Goal: Task Accomplishment & Management: Manage account settings

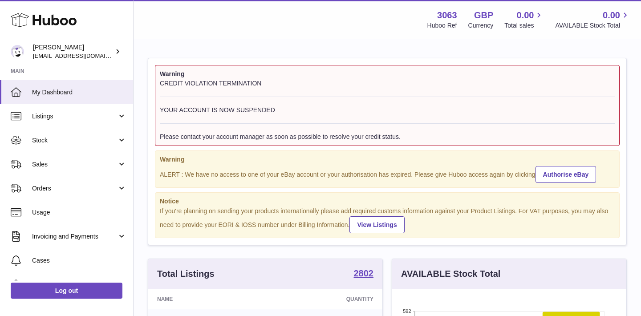
scroll to position [139, 234]
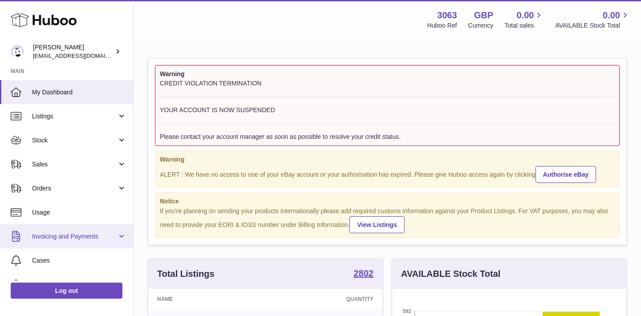
click at [101, 239] on span "Invoicing and Payments" at bounding box center [74, 236] width 85 height 8
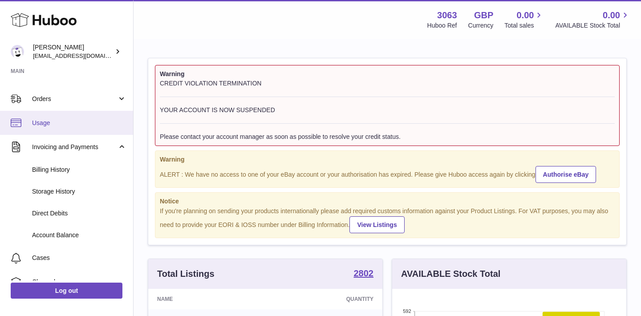
scroll to position [95, 0]
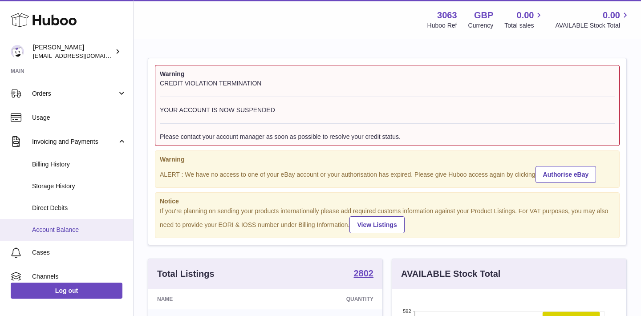
click at [82, 229] on span "Account Balance" at bounding box center [79, 230] width 94 height 8
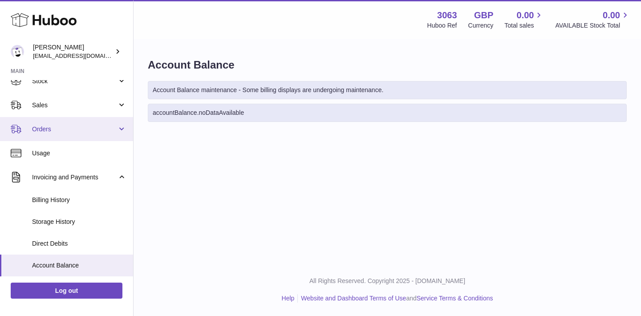
scroll to position [60, 0]
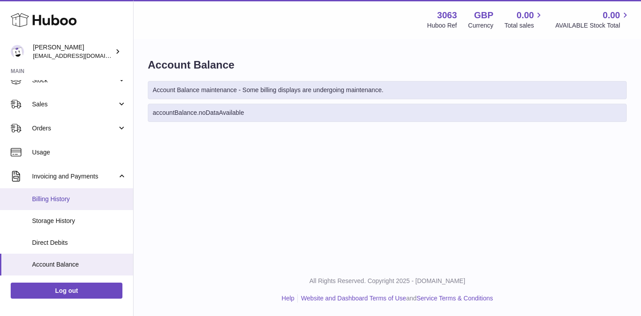
click at [96, 196] on span "Billing History" at bounding box center [79, 199] width 94 height 8
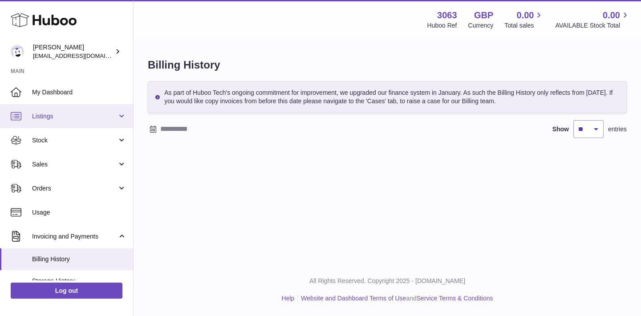
click at [73, 120] on span "Listings" at bounding box center [74, 116] width 85 height 8
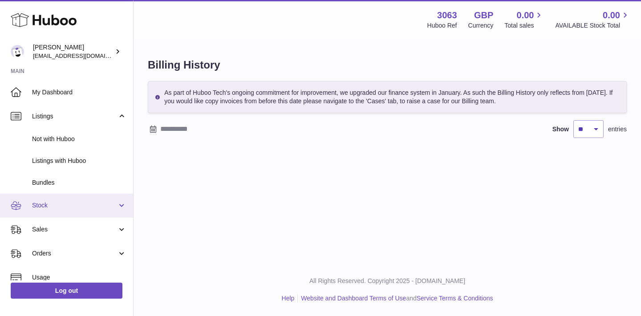
click at [62, 213] on link "Stock" at bounding box center [66, 206] width 133 height 24
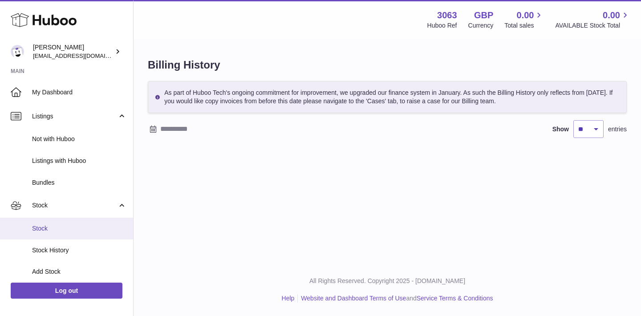
click at [60, 224] on span "Stock" at bounding box center [79, 228] width 94 height 8
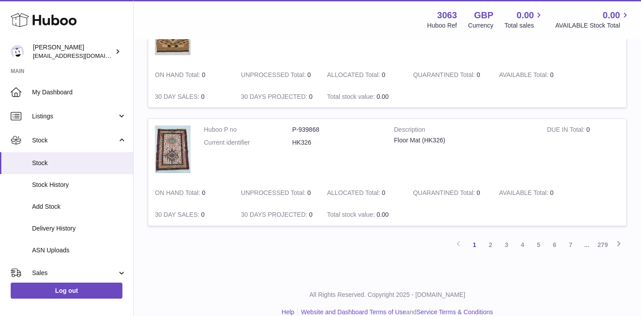
scroll to position [1133, 0]
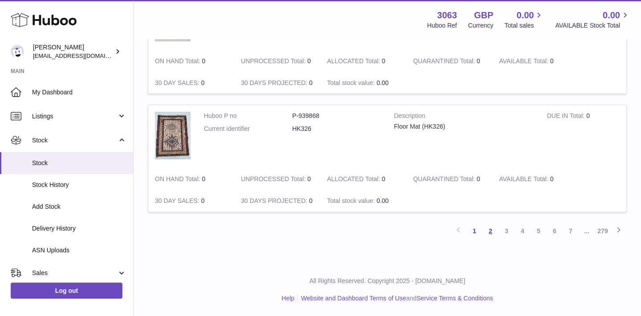
click at [490, 229] on link "2" at bounding box center [490, 231] width 16 height 16
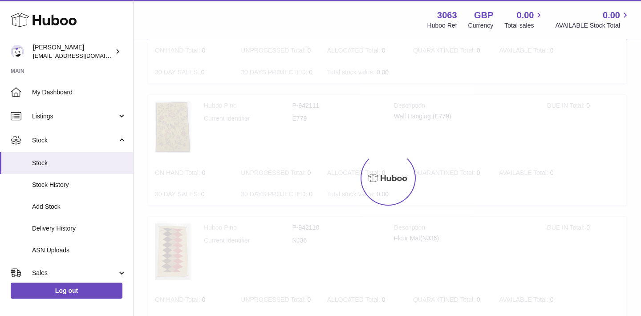
scroll to position [40, 0]
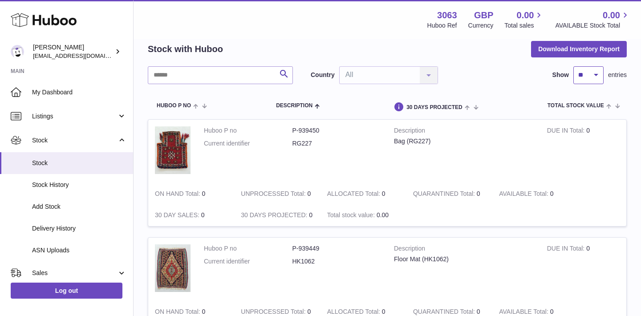
click at [584, 75] on select "** ** ** ***" at bounding box center [588, 75] width 30 height 18
select select "***"
click at [573, 66] on select "** ** ** ***" at bounding box center [588, 75] width 30 height 18
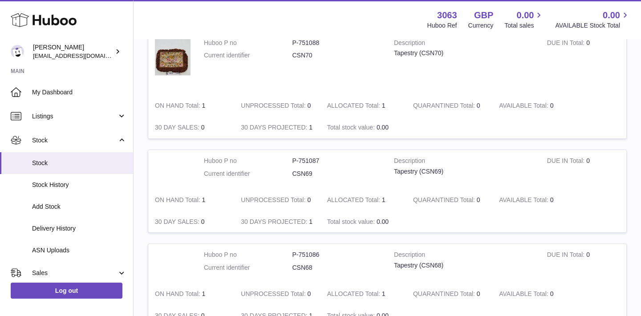
scroll to position [11339, 0]
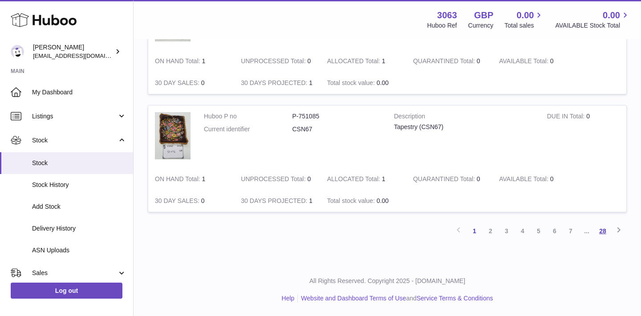
click at [603, 230] on link "28" at bounding box center [602, 231] width 16 height 16
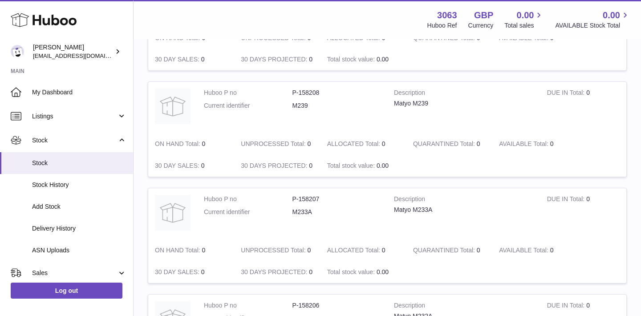
scroll to position [610, 0]
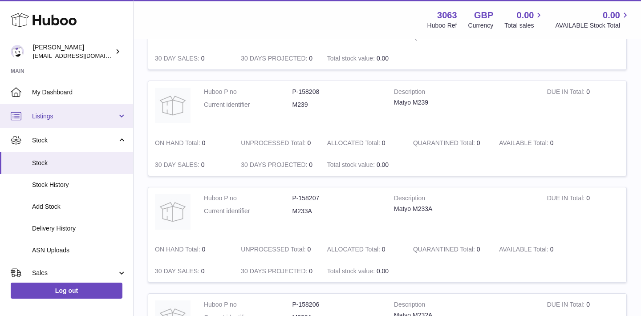
click at [114, 112] on span "Listings" at bounding box center [74, 116] width 85 height 8
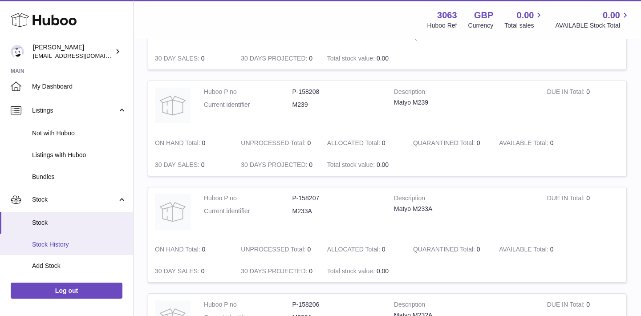
scroll to position [5, 0]
click at [87, 220] on span "Stock" at bounding box center [79, 223] width 94 height 8
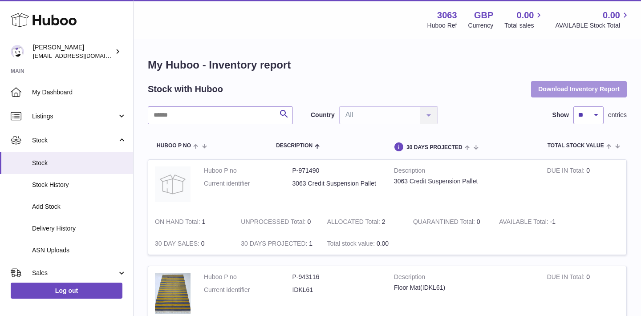
click at [583, 90] on button "Download Inventory Report" at bounding box center [579, 89] width 96 height 16
